Goal: Task Accomplishment & Management: Manage account settings

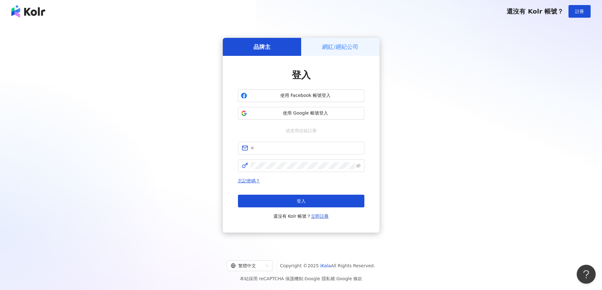
click at [358, 45] on div "網紅/經紀公司" at bounding box center [340, 47] width 78 height 18
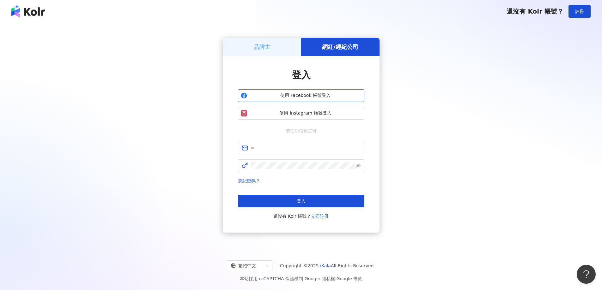
click at [324, 95] on span "使用 Facebook 帳號登入" at bounding box center [306, 96] width 112 height 6
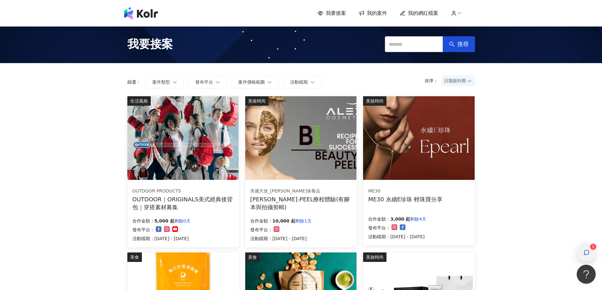
click at [589, 249] on span "button" at bounding box center [586, 253] width 6 height 8
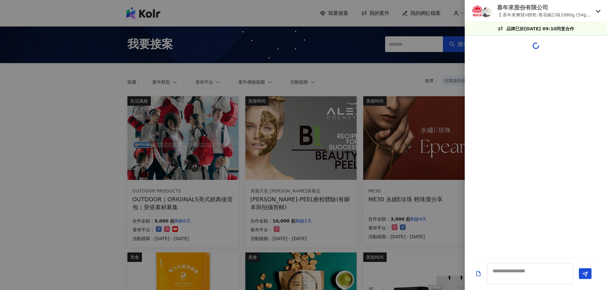
scroll to position [230, 0]
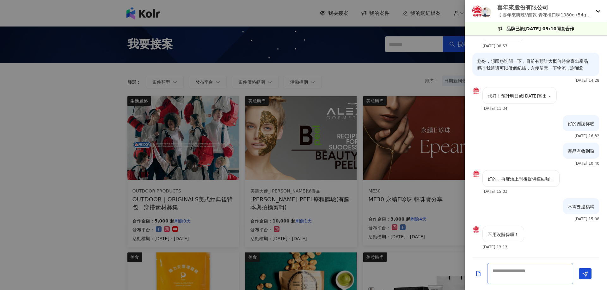
click at [524, 272] on textarea at bounding box center [530, 273] width 86 height 21
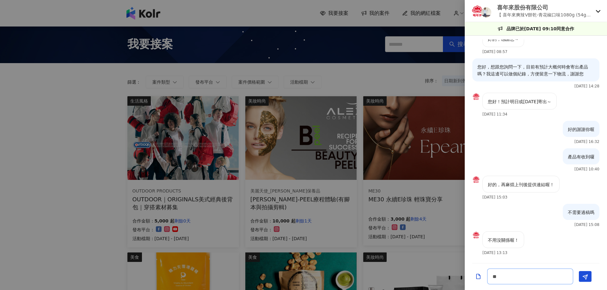
scroll to position [225, 0]
type textarea "*****"
click at [585, 274] on span "Send" at bounding box center [585, 277] width 6 height 7
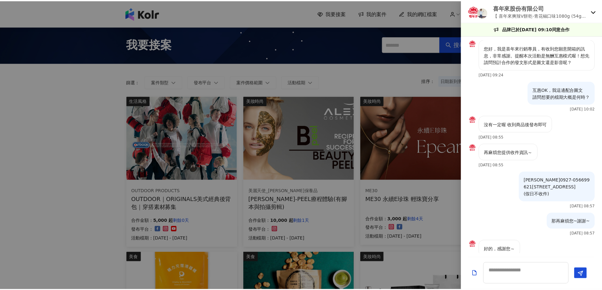
scroll to position [0, 0]
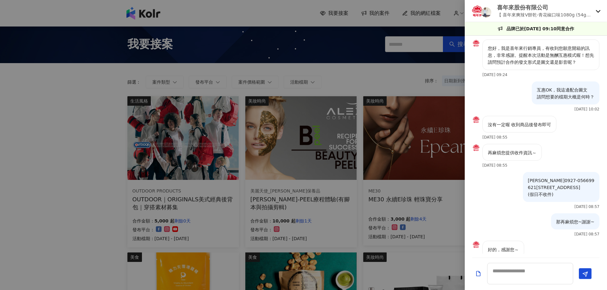
click at [388, 14] on div at bounding box center [303, 145] width 607 height 290
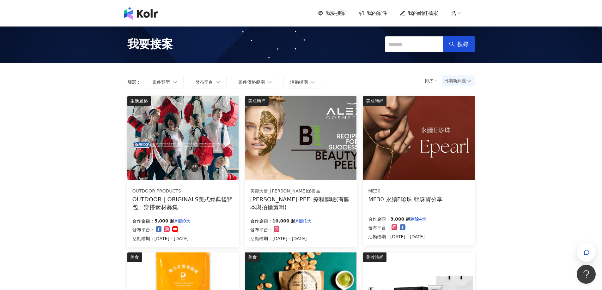
click at [374, 14] on span "我的案件" at bounding box center [377, 13] width 20 height 7
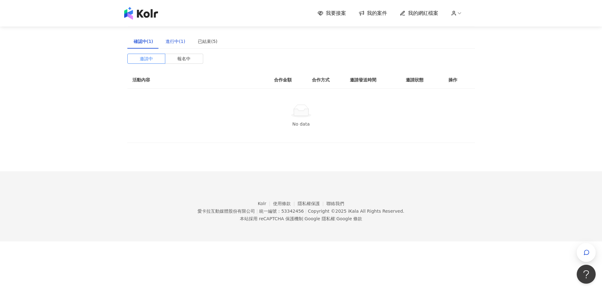
click at [176, 41] on div "進行中(1)" at bounding box center [176, 41] width 20 height 7
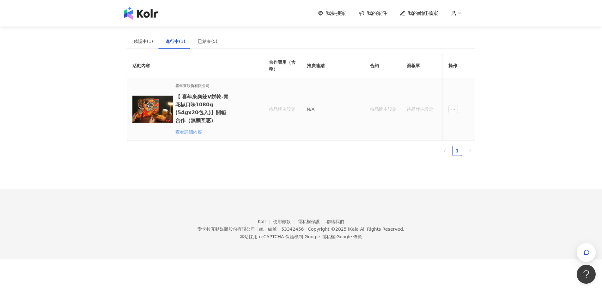
click at [195, 131] on div "查看詳細內容" at bounding box center [202, 132] width 55 height 7
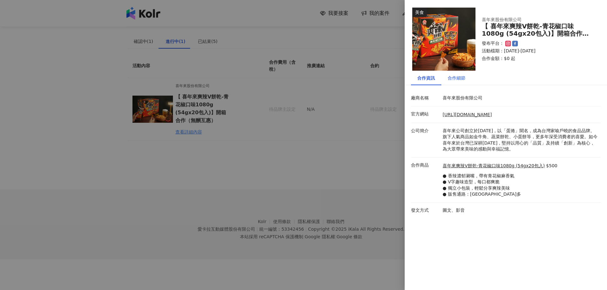
click at [455, 78] on div "合作細節" at bounding box center [456, 78] width 18 height 7
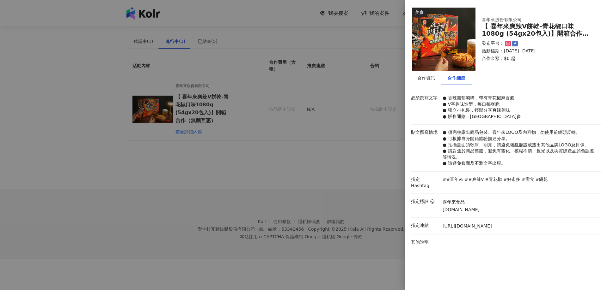
click at [339, 109] on div at bounding box center [303, 145] width 607 height 290
